Goal: Information Seeking & Learning: Find specific fact

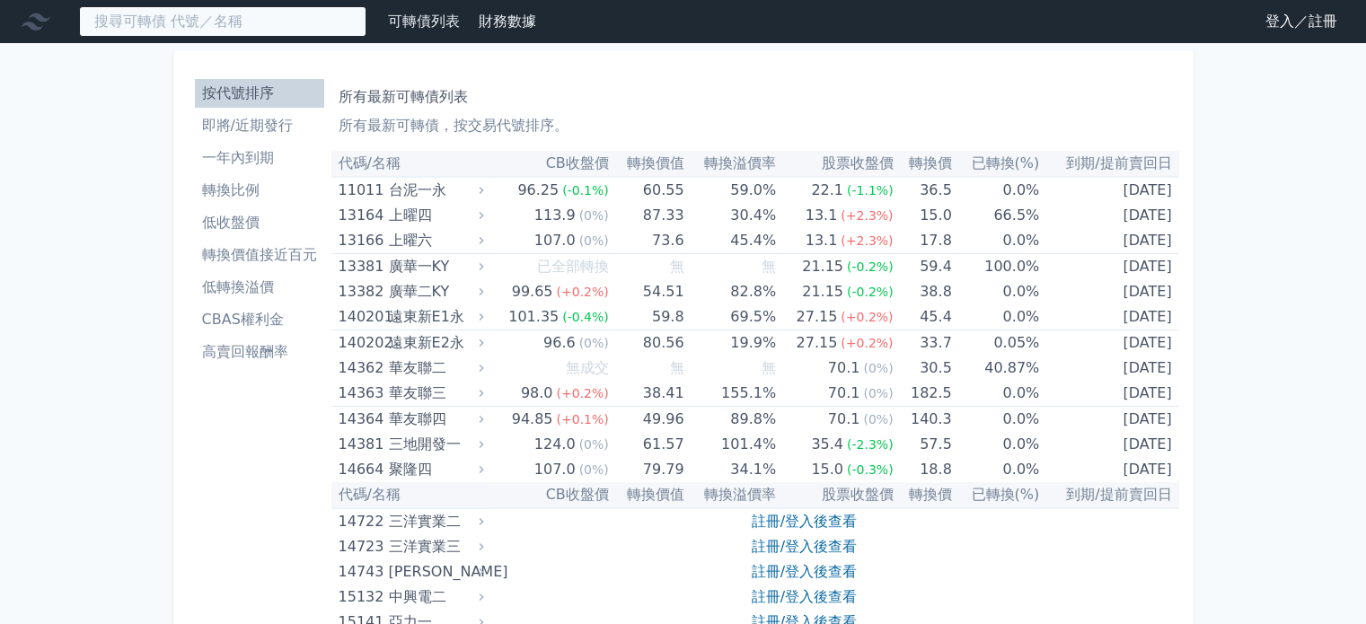
click at [262, 26] on input at bounding box center [222, 21] width 287 height 31
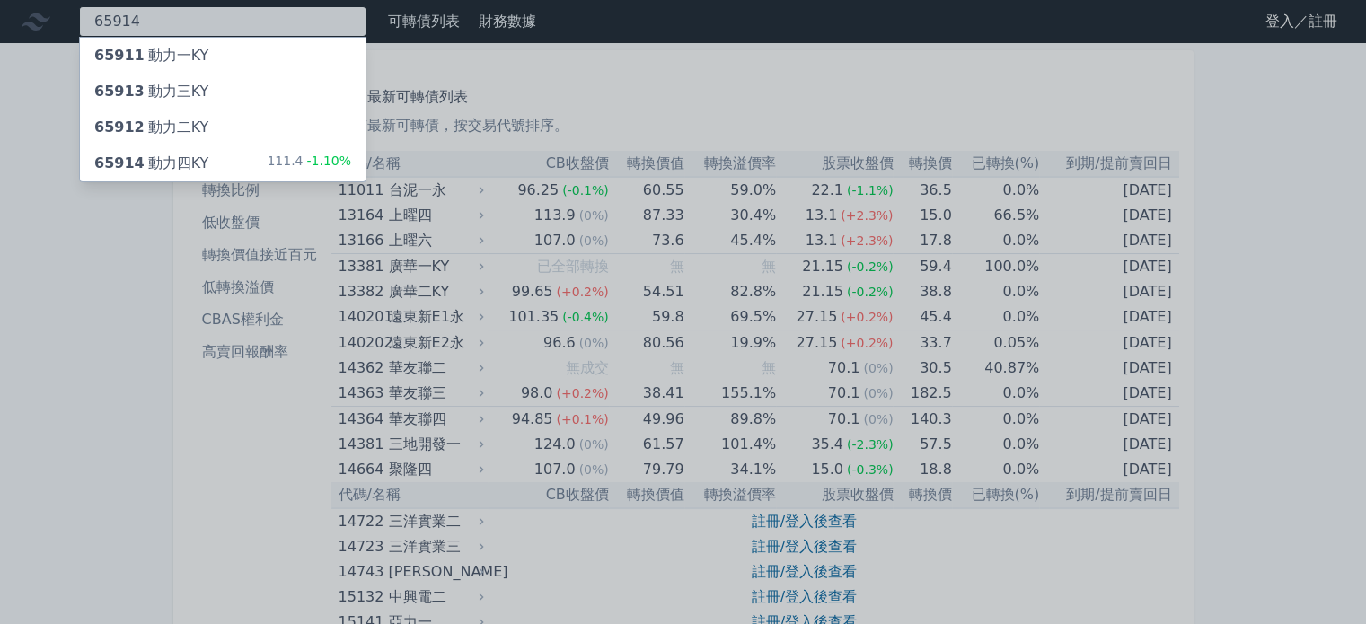
type input "65914"
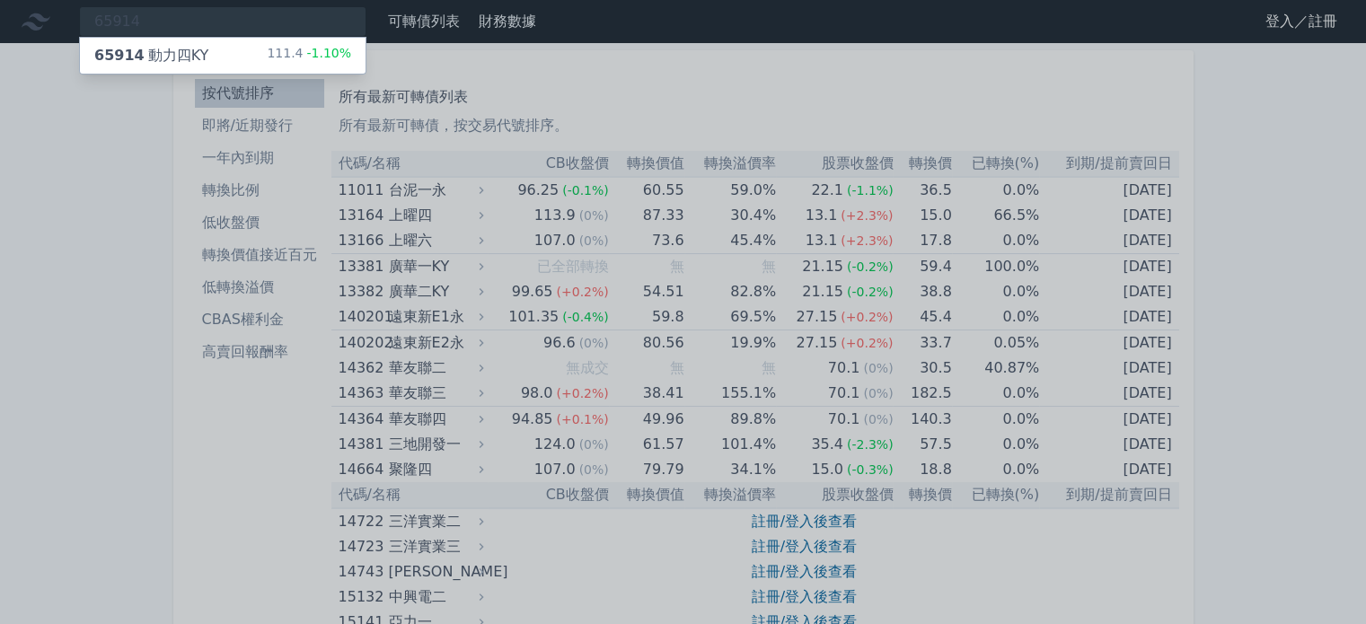
click at [287, 47] on div "111.4 -1.10%" at bounding box center [309, 56] width 84 height 22
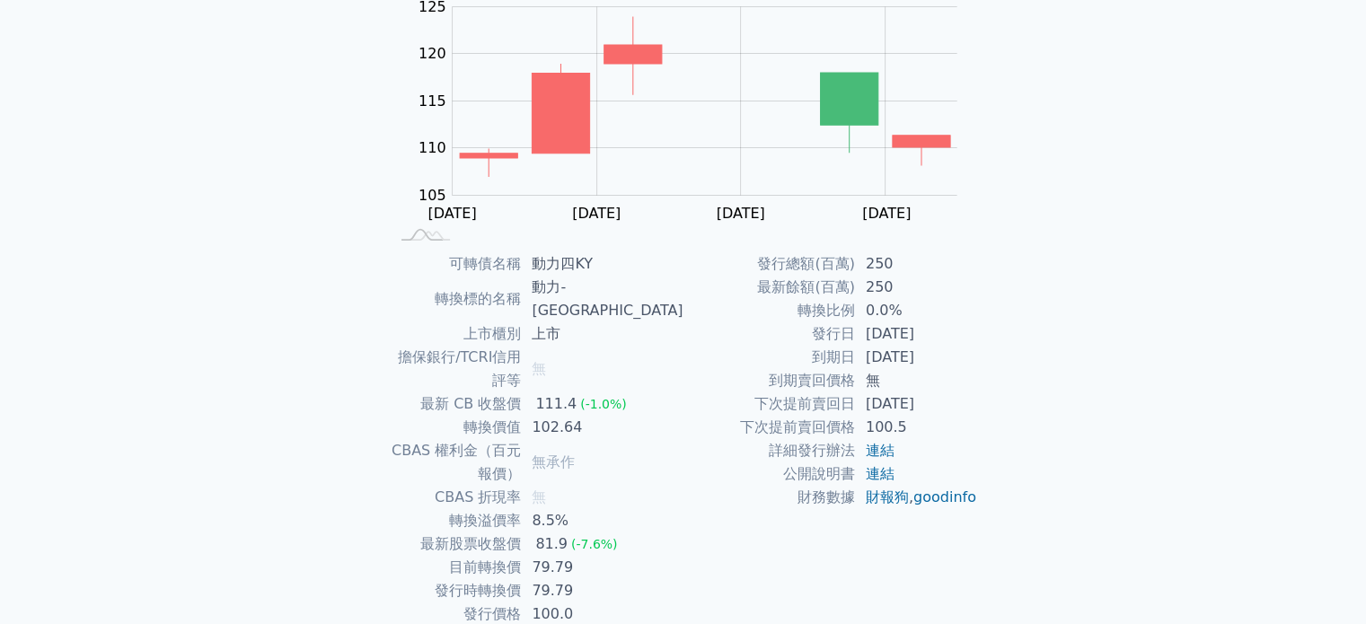
scroll to position [207, 0]
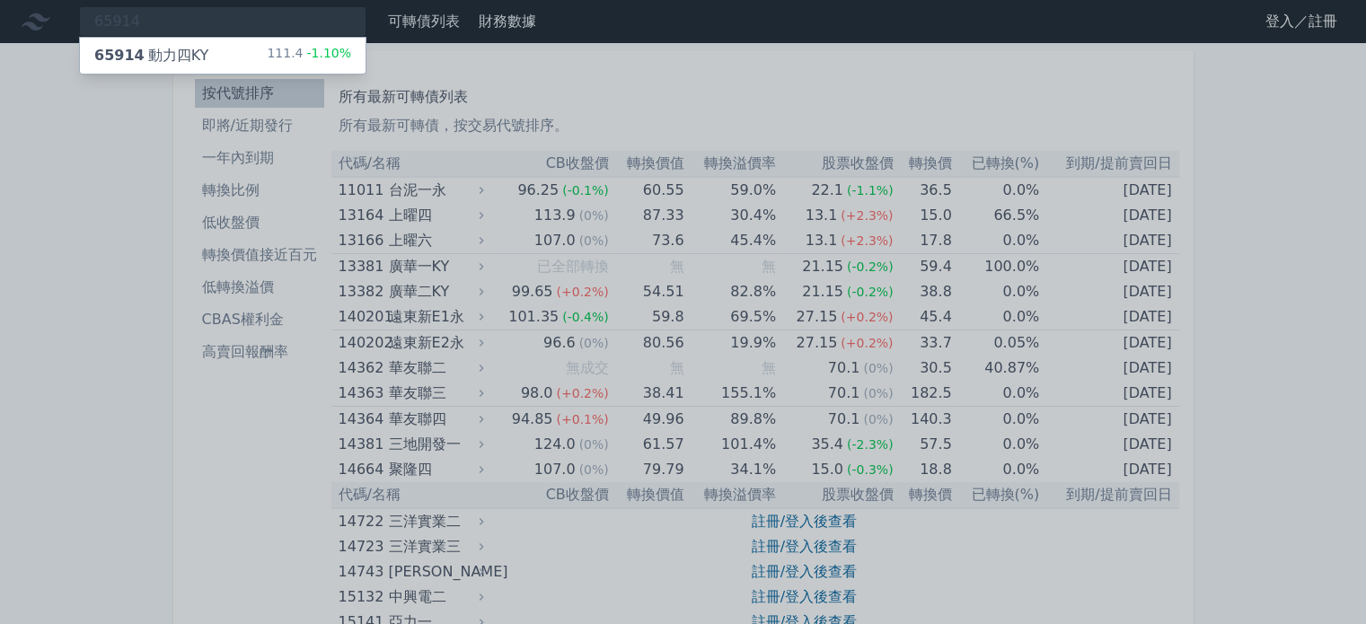
click at [210, 51] on div "65914 動力四KY 111.4 -1.10%" at bounding box center [223, 56] width 286 height 36
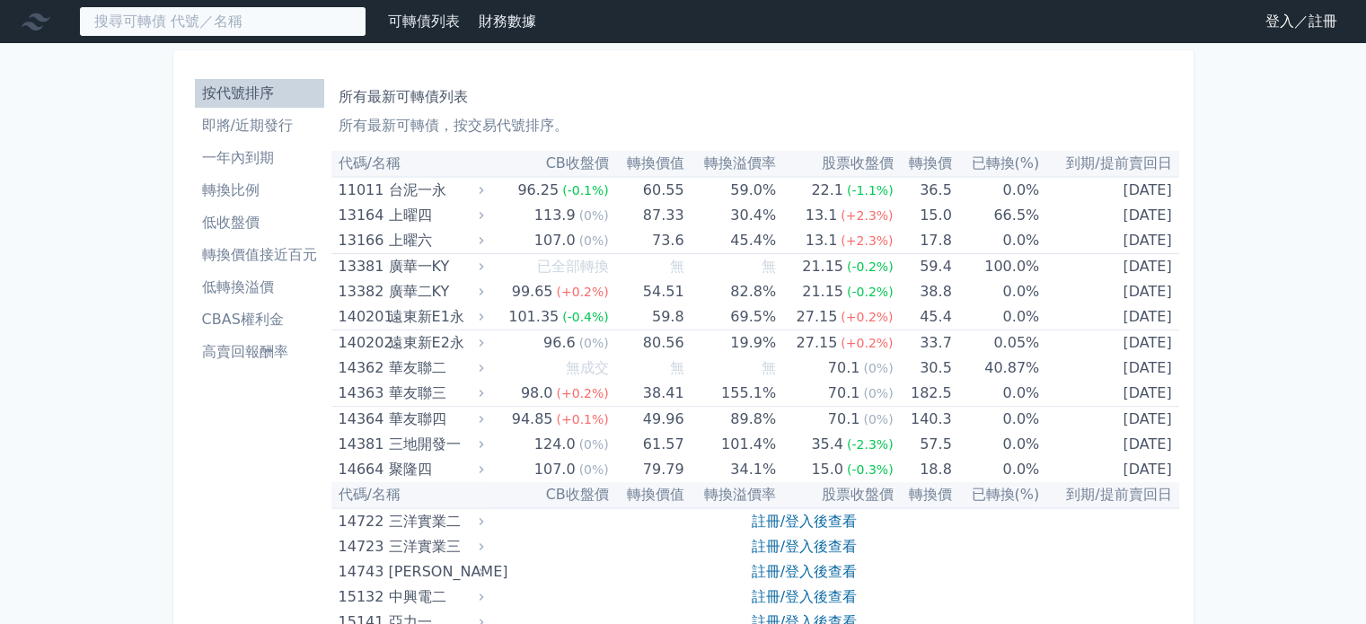
click at [128, 15] on input at bounding box center [222, 21] width 287 height 31
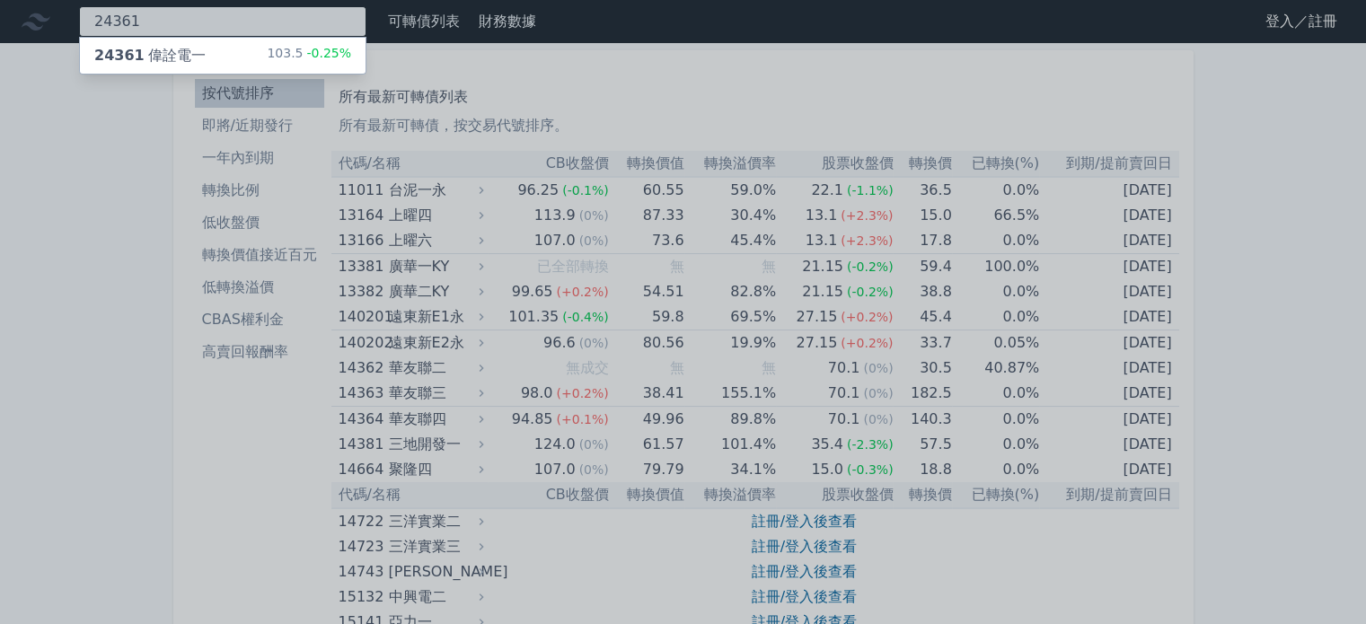
type input "24361"
click at [148, 51] on div "24361 偉詮電一" at bounding box center [149, 56] width 111 height 22
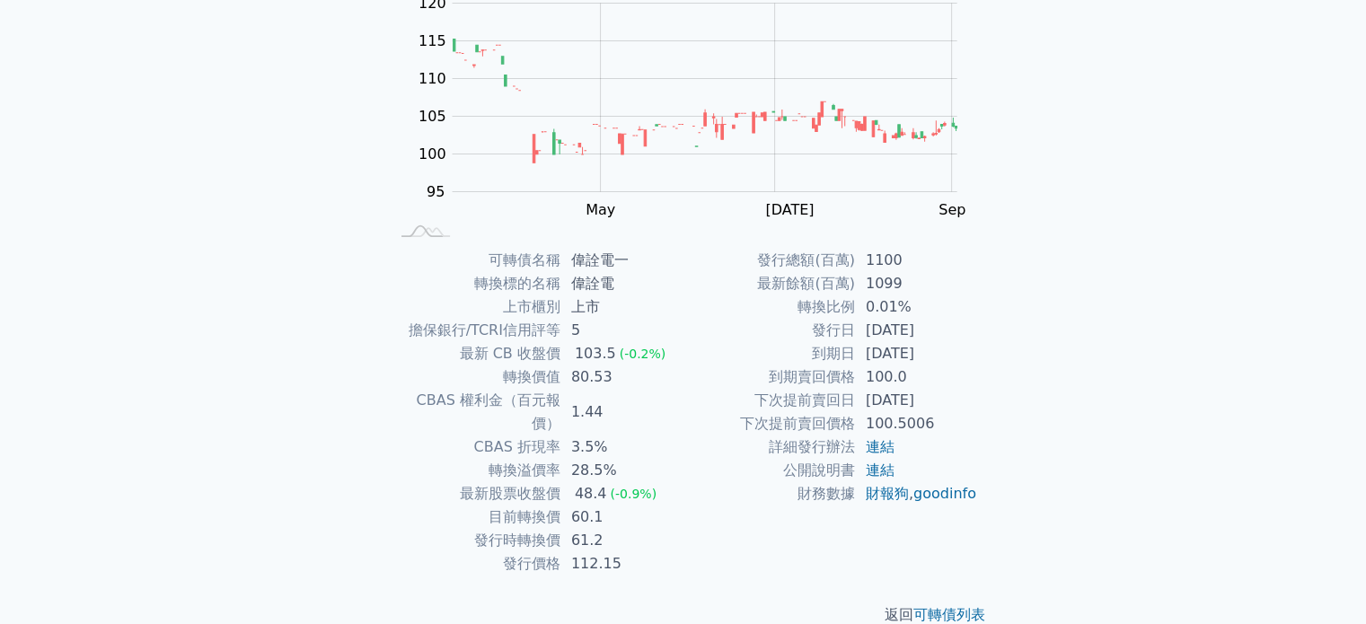
scroll to position [207, 0]
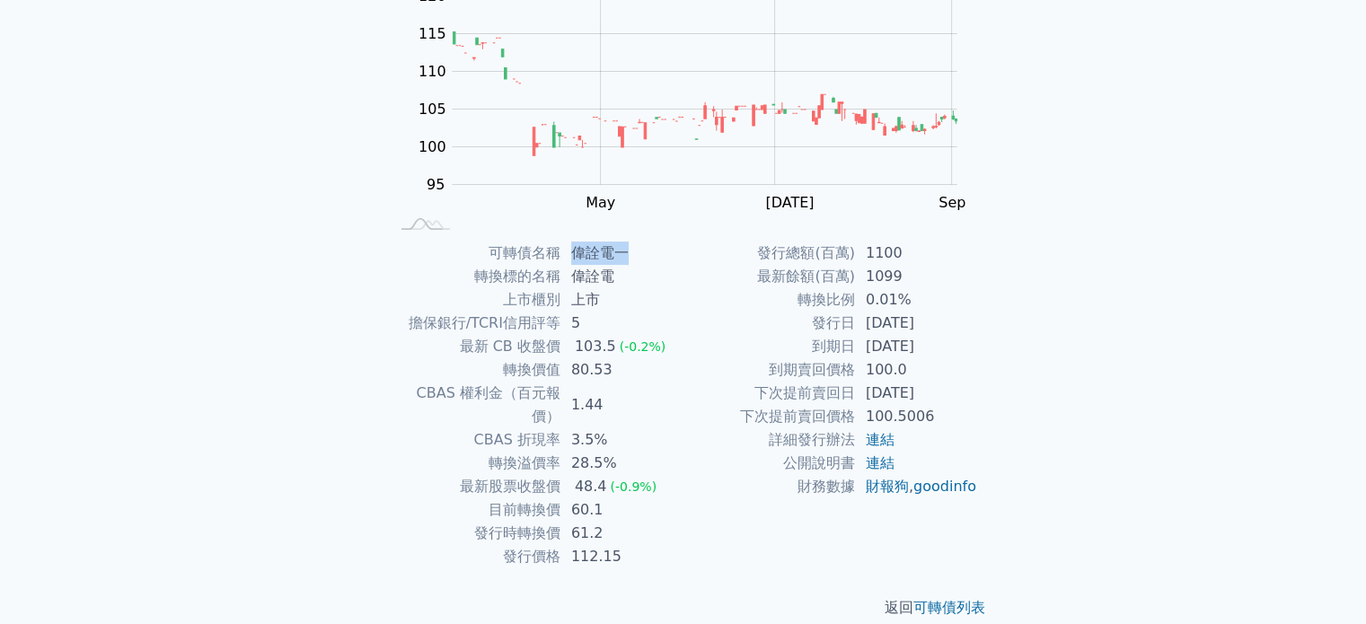
drag, startPoint x: 572, startPoint y: 248, endPoint x: 625, endPoint y: 248, distance: 53.0
click at [625, 248] on td "偉詮電一" at bounding box center [621, 253] width 123 height 23
copy td "偉詮電一"
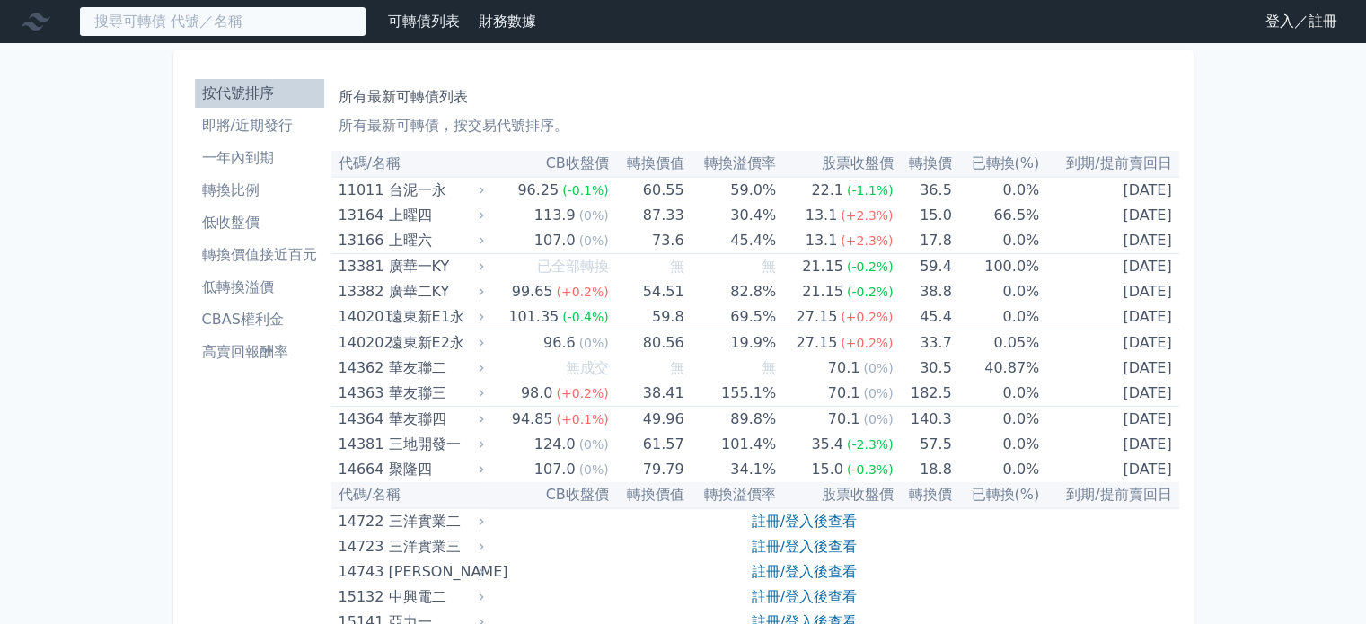
click at [184, 22] on input at bounding box center [222, 21] width 287 height 31
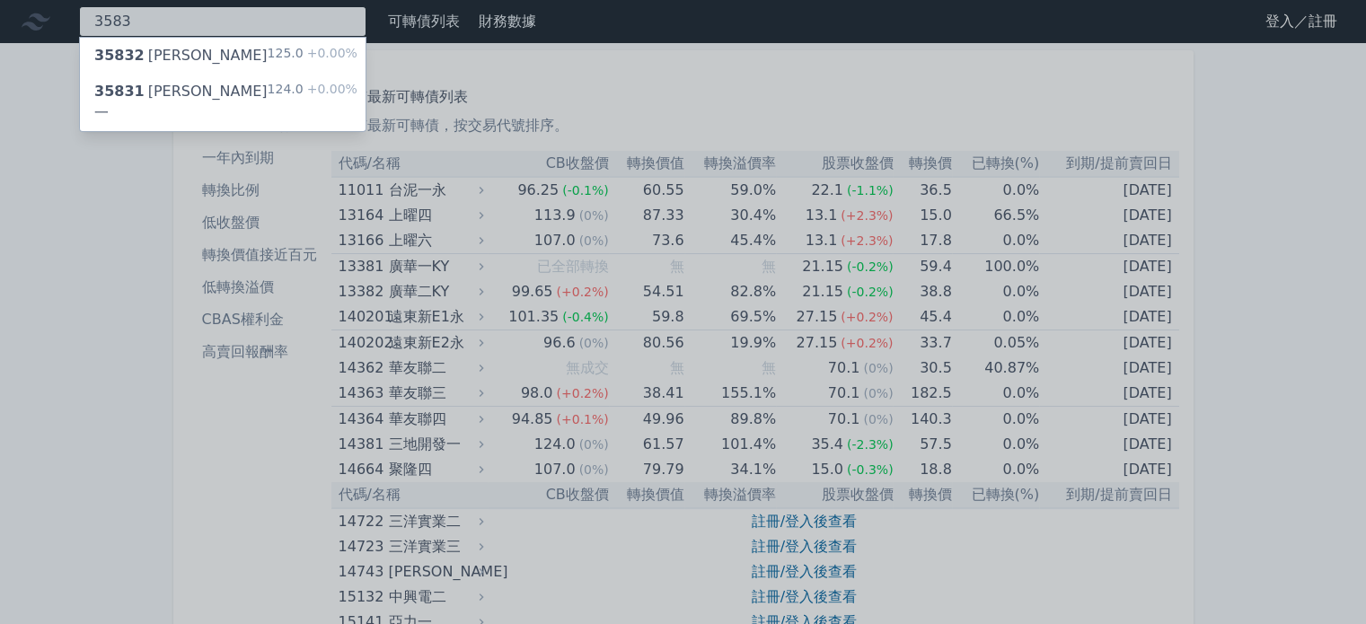
type input "3583"
click at [220, 61] on div "35832 辛耘二 125.0 +0.00%" at bounding box center [223, 56] width 286 height 36
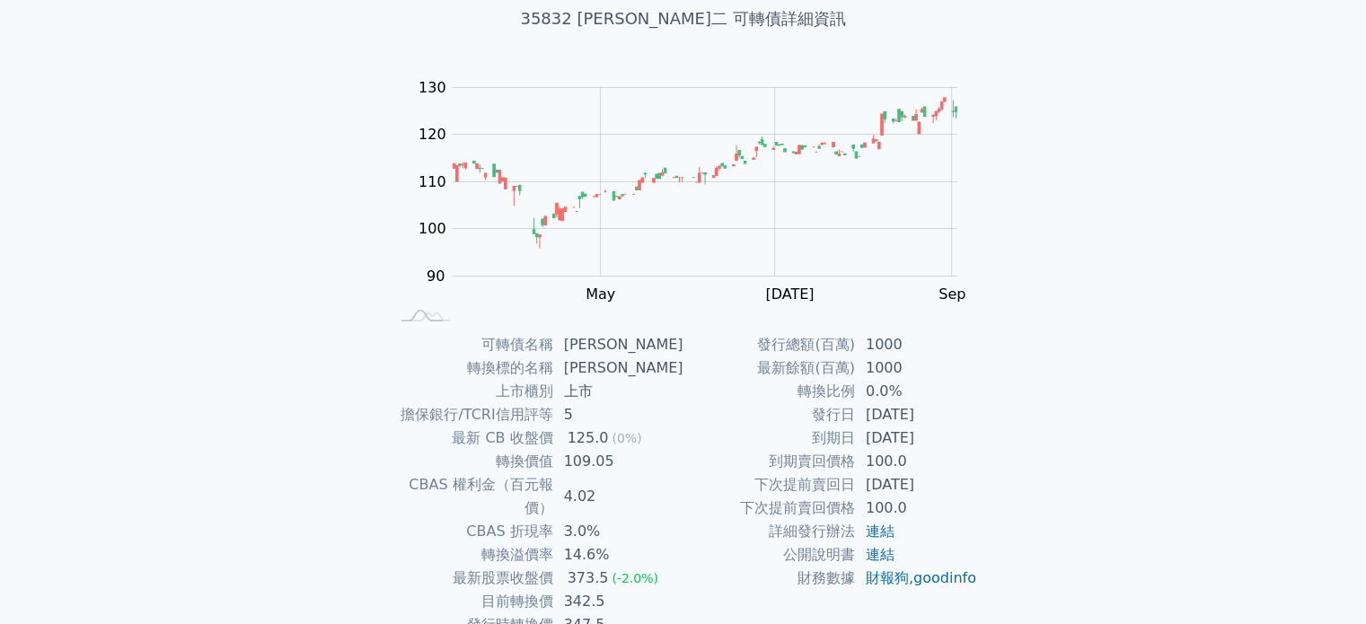
scroll to position [207, 0]
